Goal: Task Accomplishment & Management: Use online tool/utility

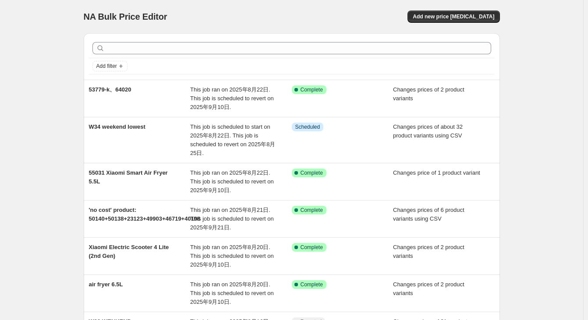
drag, startPoint x: 532, startPoint y: 60, endPoint x: 457, endPoint y: 2, distance: 95.2
click at [532, 60] on div "NA Bulk Price Editor. This page is ready NA Bulk Price Editor Add new price [ME…" at bounding box center [291, 273] width 583 height 547
click at [259, 4] on div "NA Bulk Price Editor. This page is ready NA Bulk Price Editor Add new price [ME…" at bounding box center [292, 16] width 416 height 33
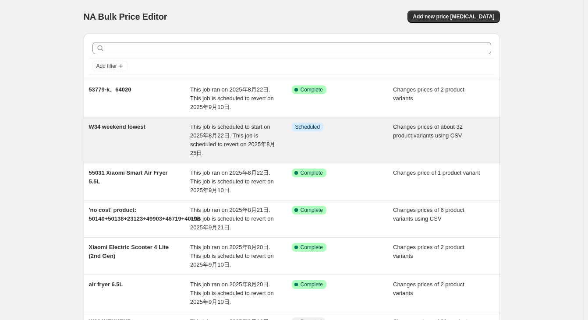
click at [162, 140] on div "W34 weekend lowest" at bounding box center [140, 140] width 102 height 35
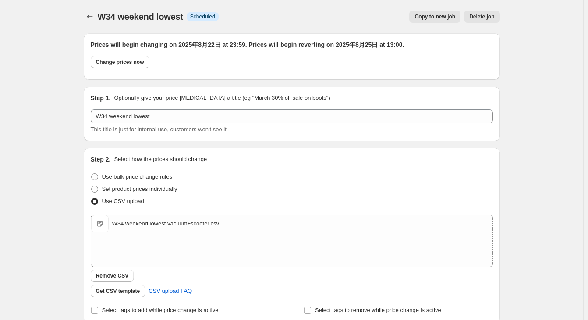
click at [100, 13] on span "W34 weekend lowest" at bounding box center [140, 17] width 85 height 10
click at [93, 15] on icon "Price change jobs" at bounding box center [89, 16] width 9 height 9
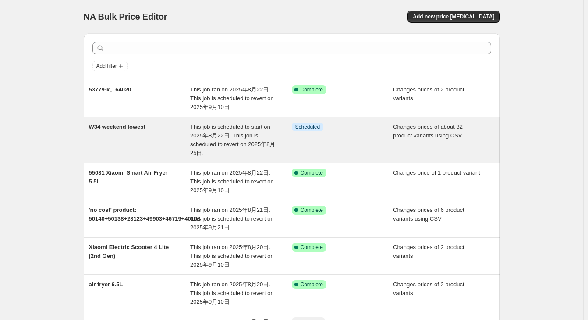
click at [352, 134] on div "Info Scheduled" at bounding box center [343, 140] width 102 height 35
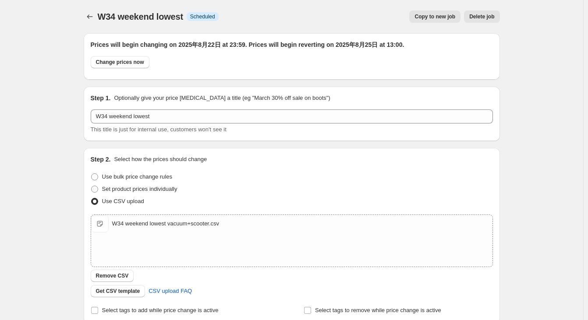
click at [492, 15] on span "Delete job" at bounding box center [481, 16] width 25 height 7
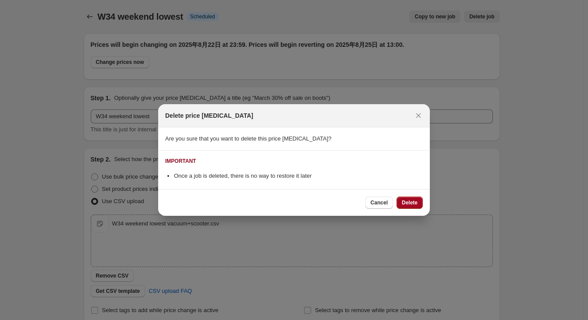
click at [406, 201] on span "Delete" at bounding box center [409, 202] width 16 height 7
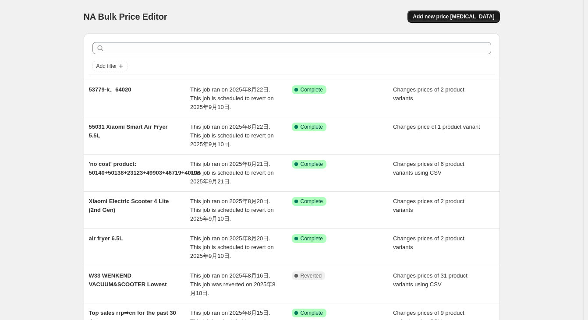
click at [443, 17] on span "Add new price [MEDICAL_DATA]" at bounding box center [452, 16] width 81 height 7
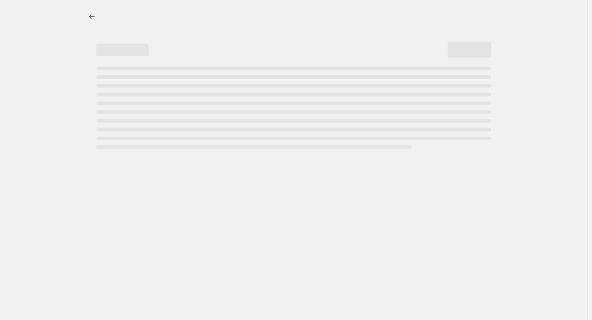
select select "percentage"
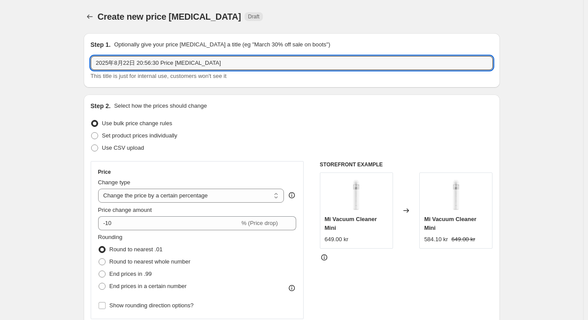
drag, startPoint x: 236, startPoint y: 63, endPoint x: -107, endPoint y: 57, distance: 343.3
click at [0, 57] on html "Home Settings Plans Skip to content Create new price [MEDICAL_DATA]. This page …" at bounding box center [294, 160] width 588 height 320
type input "W34 weekend"
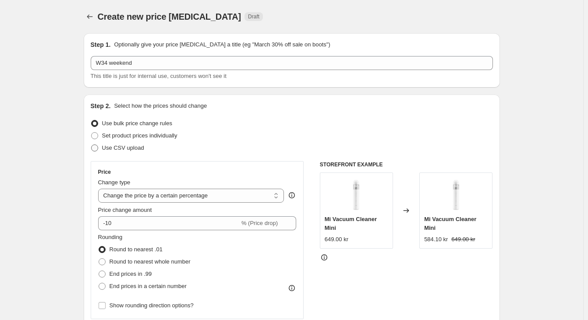
click at [119, 151] on span "Use CSV upload" at bounding box center [123, 148] width 42 height 9
click at [92, 145] on input "Use CSV upload" at bounding box center [91, 144] width 0 height 0
radio input "true"
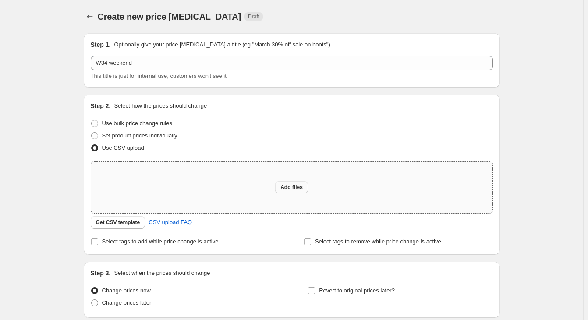
click at [292, 185] on span "Add files" at bounding box center [291, 187] width 22 height 7
click at [294, 185] on span "Add files" at bounding box center [291, 187] width 22 height 7
type input "C:\fakepath\w34-weekend.csv"
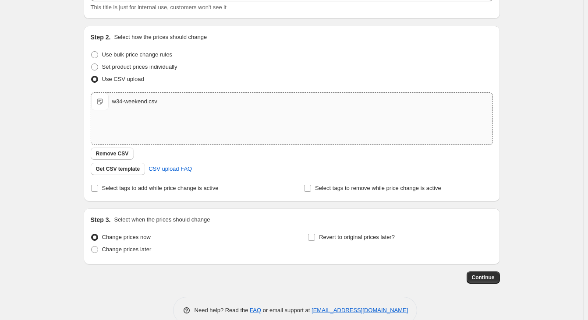
scroll to position [86, 0]
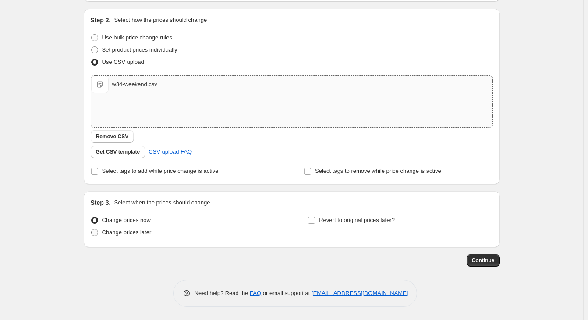
click at [143, 234] on span "Change prices later" at bounding box center [126, 232] width 49 height 7
click at [92, 229] on input "Change prices later" at bounding box center [91, 229] width 0 height 0
radio input "true"
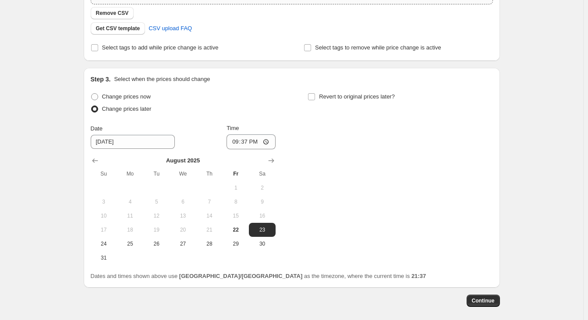
scroll to position [217, 0]
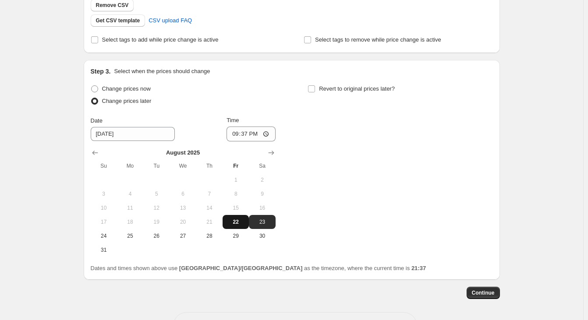
click at [240, 221] on span "22" at bounding box center [235, 221] width 19 height 7
type input "[DATE]"
drag, startPoint x: 271, startPoint y: 133, endPoint x: 275, endPoint y: 141, distance: 9.4
click at [271, 134] on input "21:37" at bounding box center [250, 134] width 49 height 15
type input "23:59"
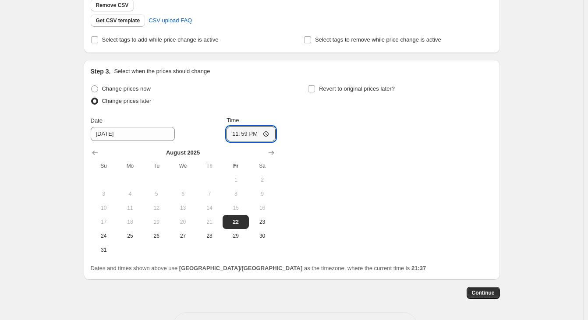
click at [366, 192] on div "Change prices now Change prices later Date [DATE] Time 23:59 [DATE] Su Mo Tu We…" at bounding box center [292, 170] width 402 height 174
click at [332, 92] on span "Revert to original prices later?" at bounding box center [357, 88] width 76 height 9
click at [315, 92] on input "Revert to original prices later?" at bounding box center [311, 88] width 7 height 7
checkbox input "true"
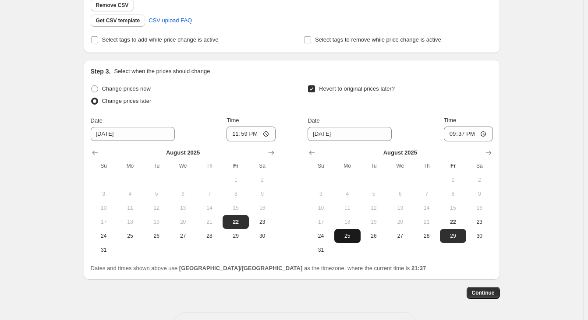
click at [348, 232] on button "25" at bounding box center [347, 236] width 26 height 14
type input "[DATE]"
click at [463, 134] on input "21:37" at bounding box center [467, 134] width 49 height 15
click at [486, 131] on input "21:37" at bounding box center [467, 134] width 49 height 15
type input "13:00"
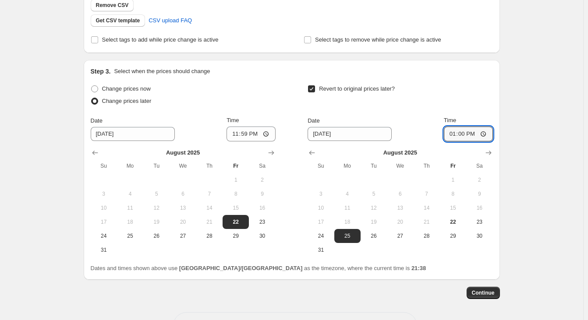
click at [549, 174] on div "Create new price [MEDICAL_DATA]. This page is ready Create new price [MEDICAL_D…" at bounding box center [291, 68] width 583 height 570
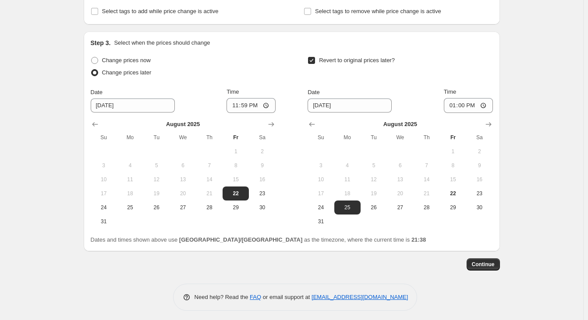
scroll to position [250, 0]
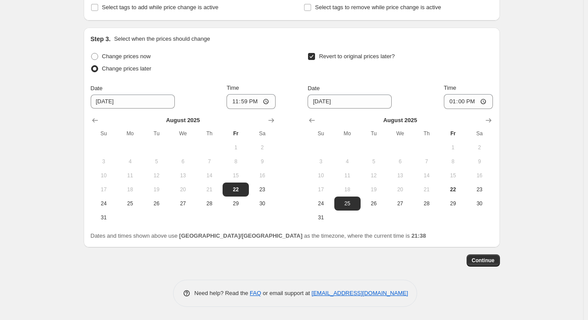
click at [38, 22] on div "Create new price [MEDICAL_DATA]. This page is ready Create new price [MEDICAL_D…" at bounding box center [291, 35] width 583 height 570
click at [548, 67] on div "Create new price [MEDICAL_DATA]. This page is ready Create new price [MEDICAL_D…" at bounding box center [291, 35] width 583 height 570
click at [490, 259] on span "Continue" at bounding box center [483, 260] width 23 height 7
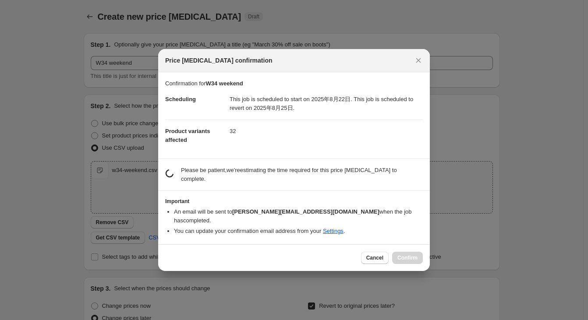
scroll to position [0, 0]
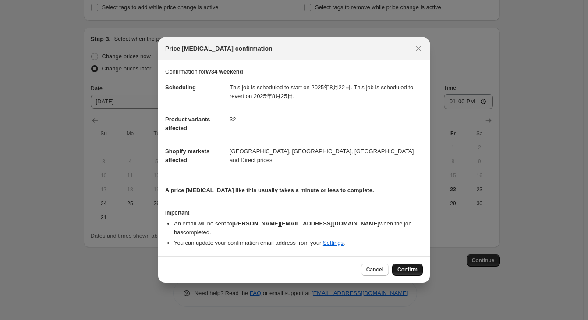
click at [410, 266] on span "Confirm" at bounding box center [407, 269] width 20 height 7
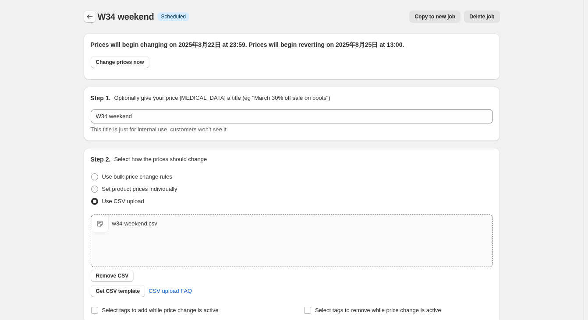
click at [91, 15] on icon "Price change jobs" at bounding box center [89, 16] width 9 height 9
